Goal: Information Seeking & Learning: Learn about a topic

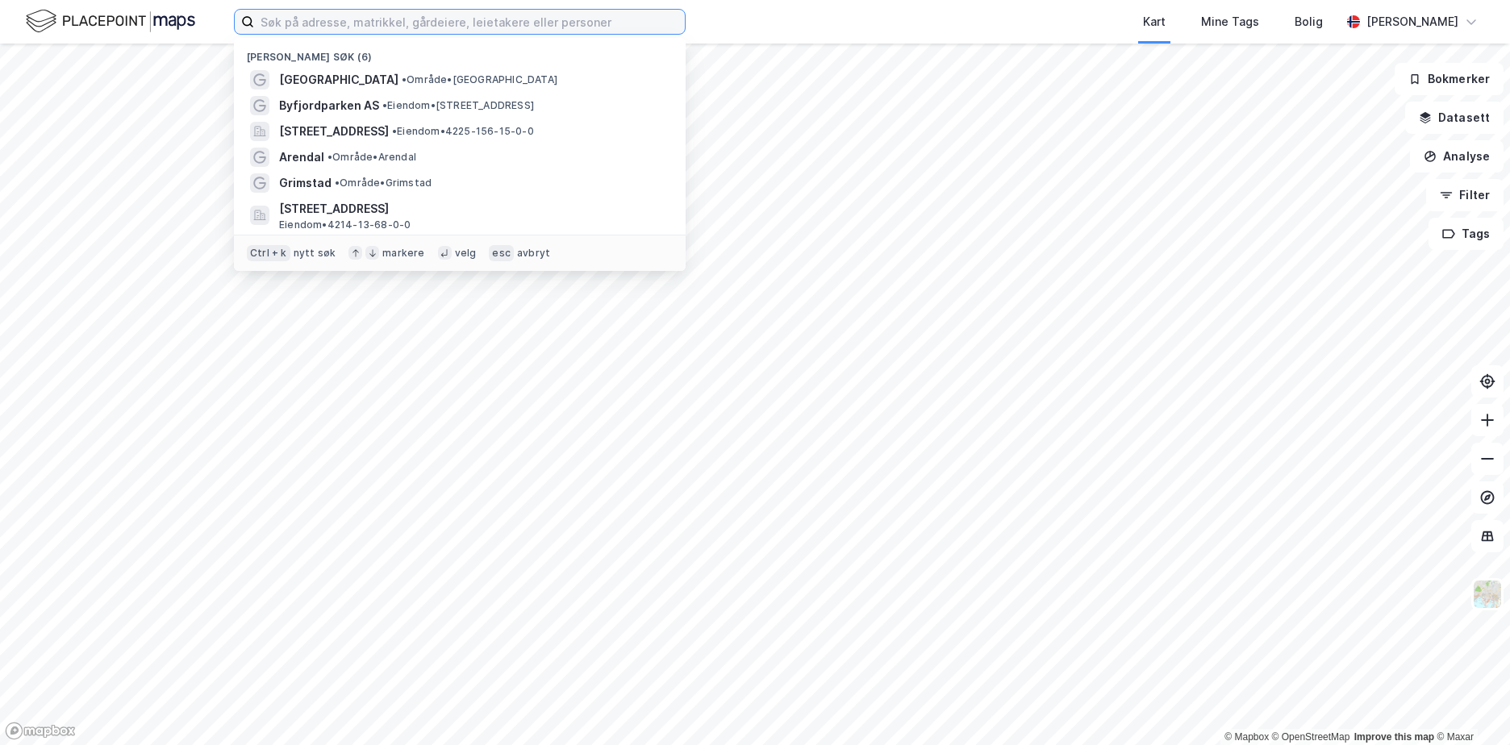
click at [310, 26] on input at bounding box center [469, 22] width 431 height 24
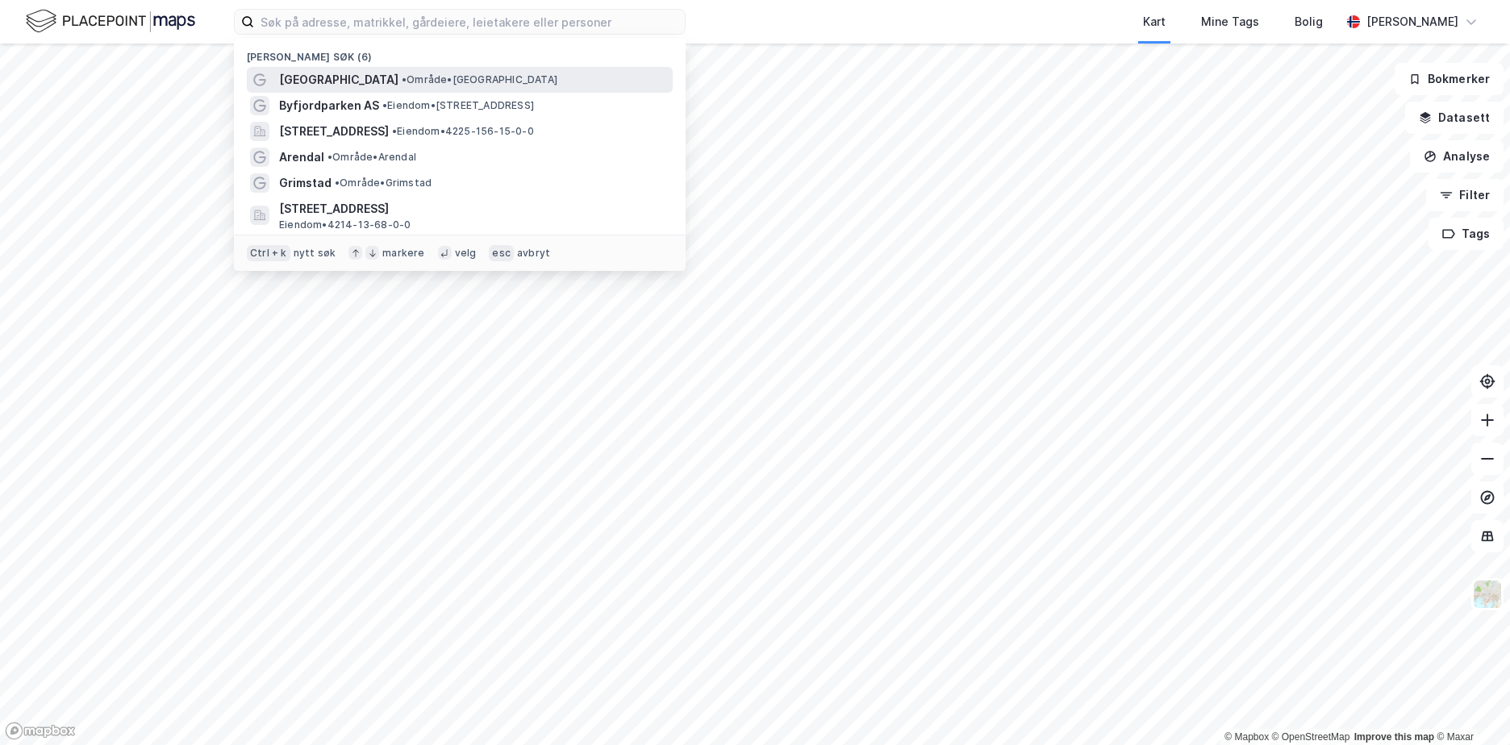
click at [308, 81] on span "[GEOGRAPHIC_DATA]" at bounding box center [338, 79] width 119 height 19
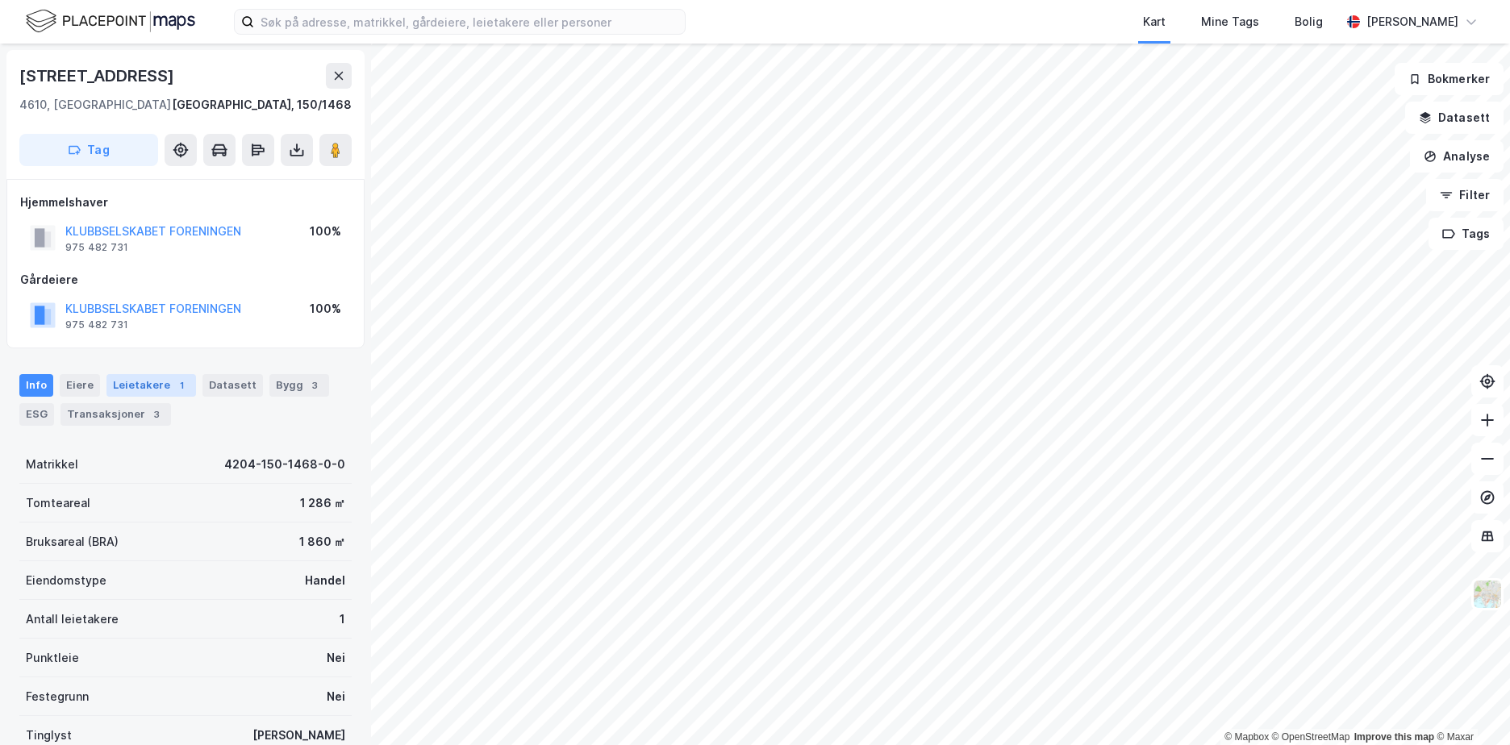
click at [158, 386] on div "Leietakere 1" at bounding box center [151, 385] width 90 height 23
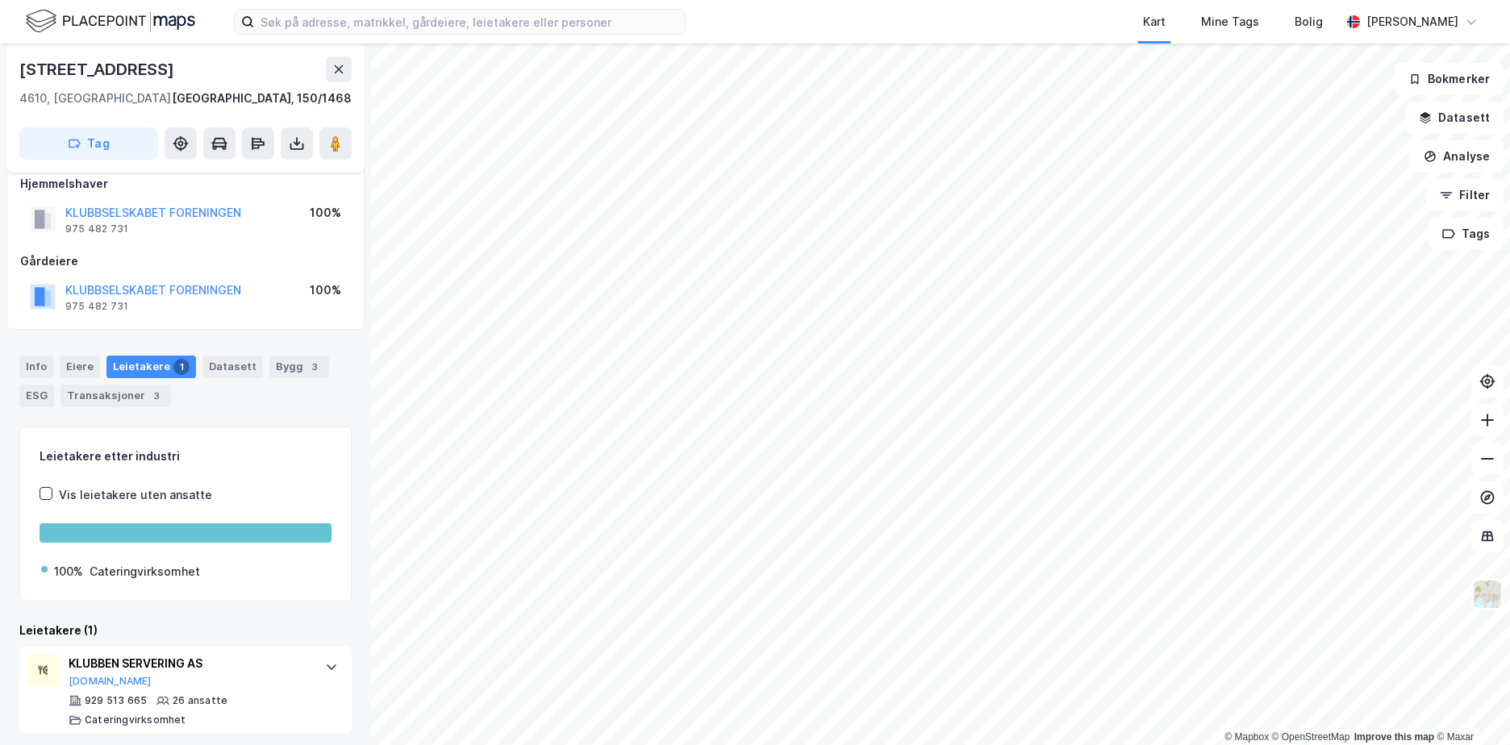
scroll to position [27, 0]
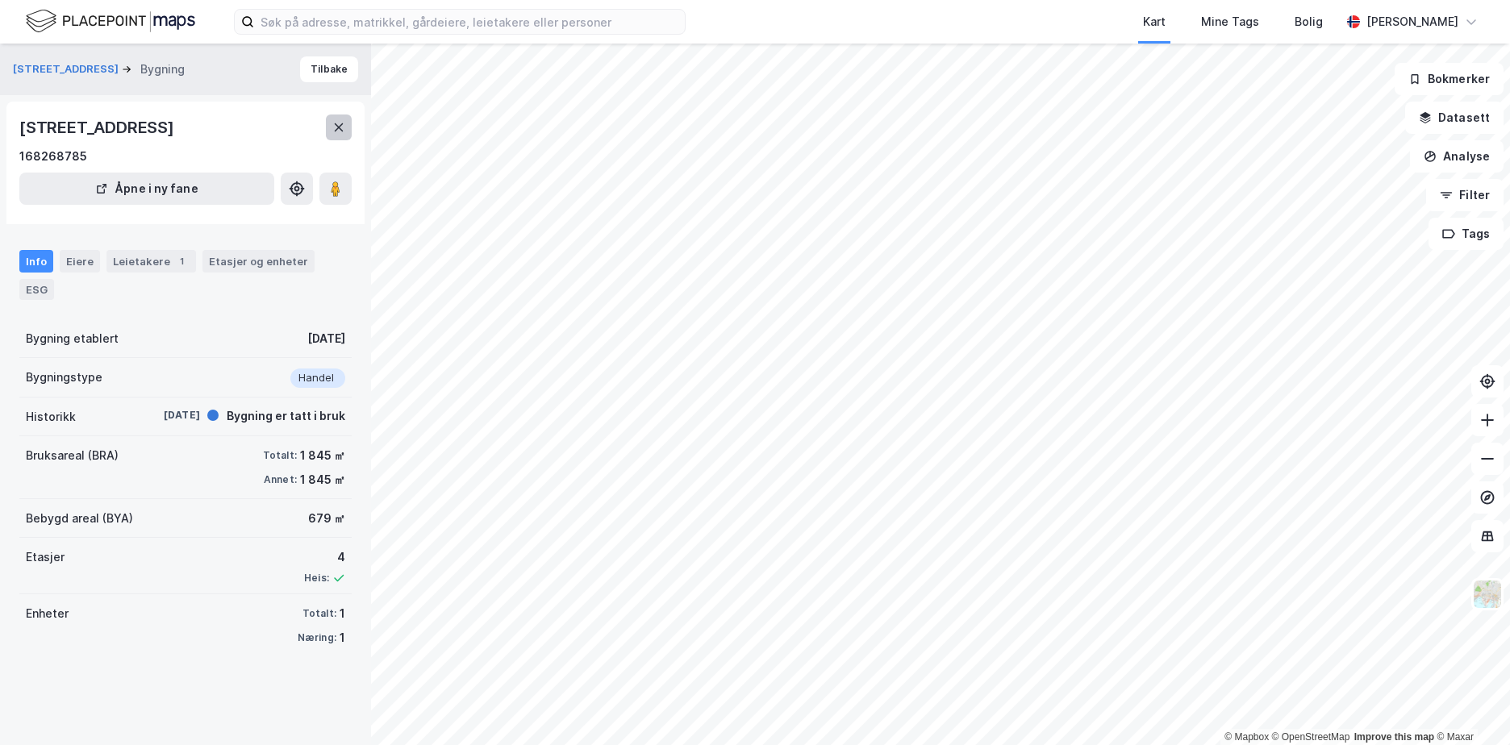
click at [343, 123] on icon at bounding box center [338, 127] width 13 height 13
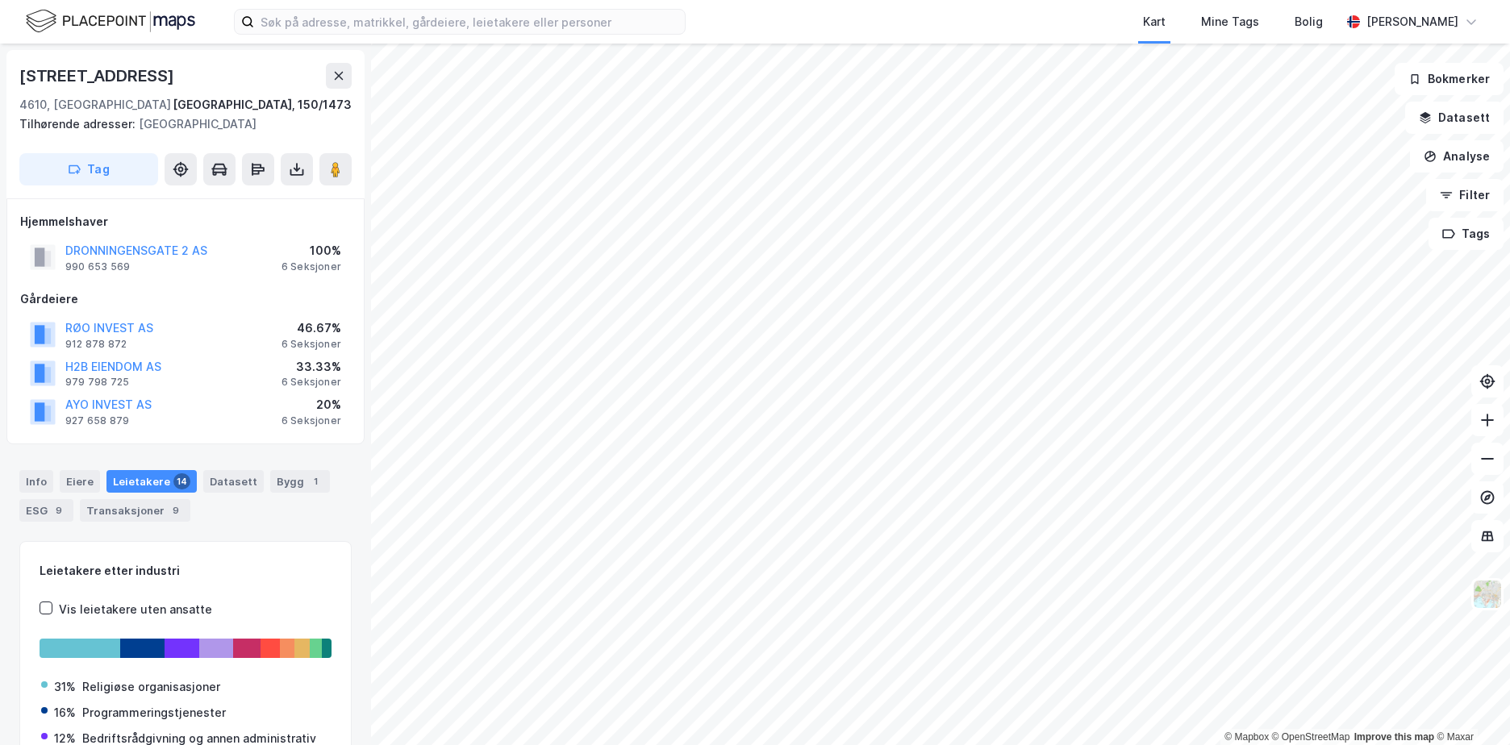
scroll to position [4, 0]
